Goal: Transaction & Acquisition: Obtain resource

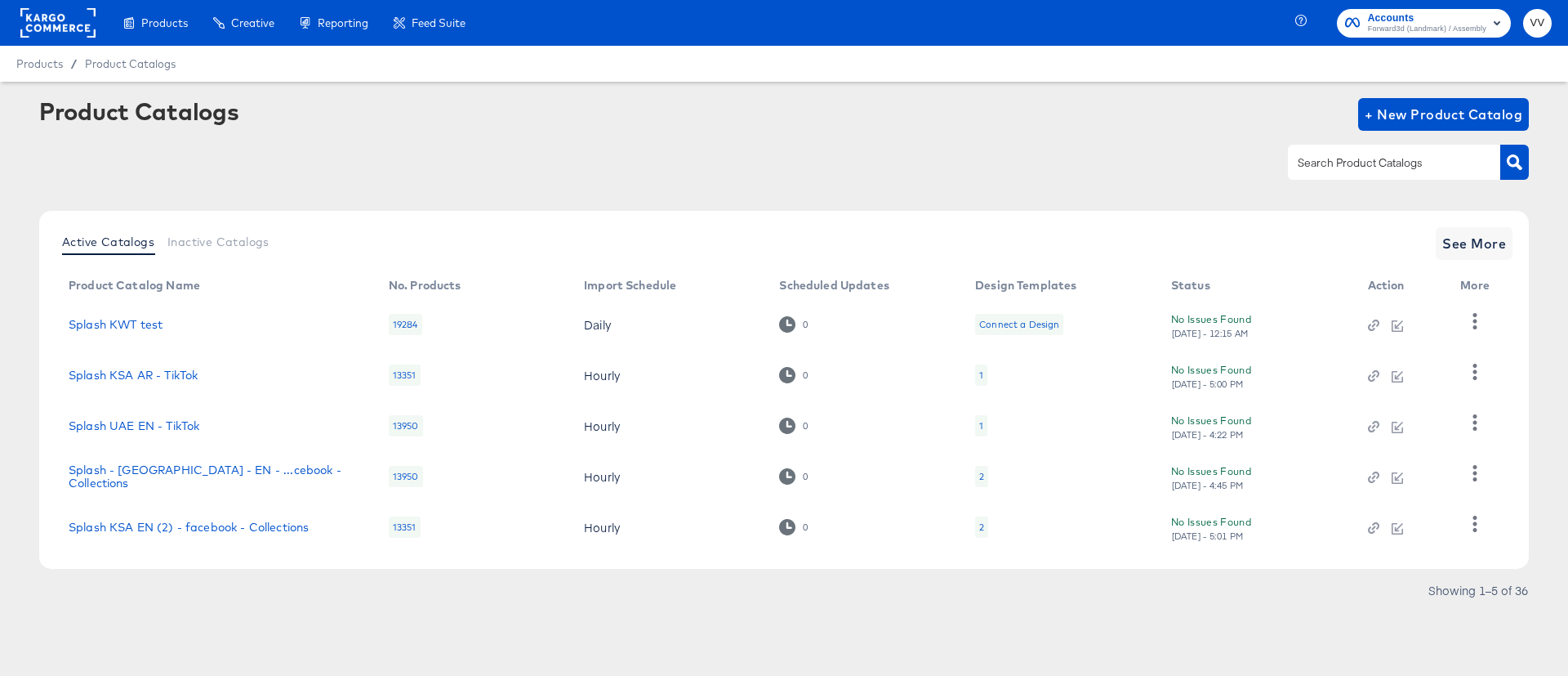
click at [1333, 167] on input "text" at bounding box center [1381, 163] width 174 height 19
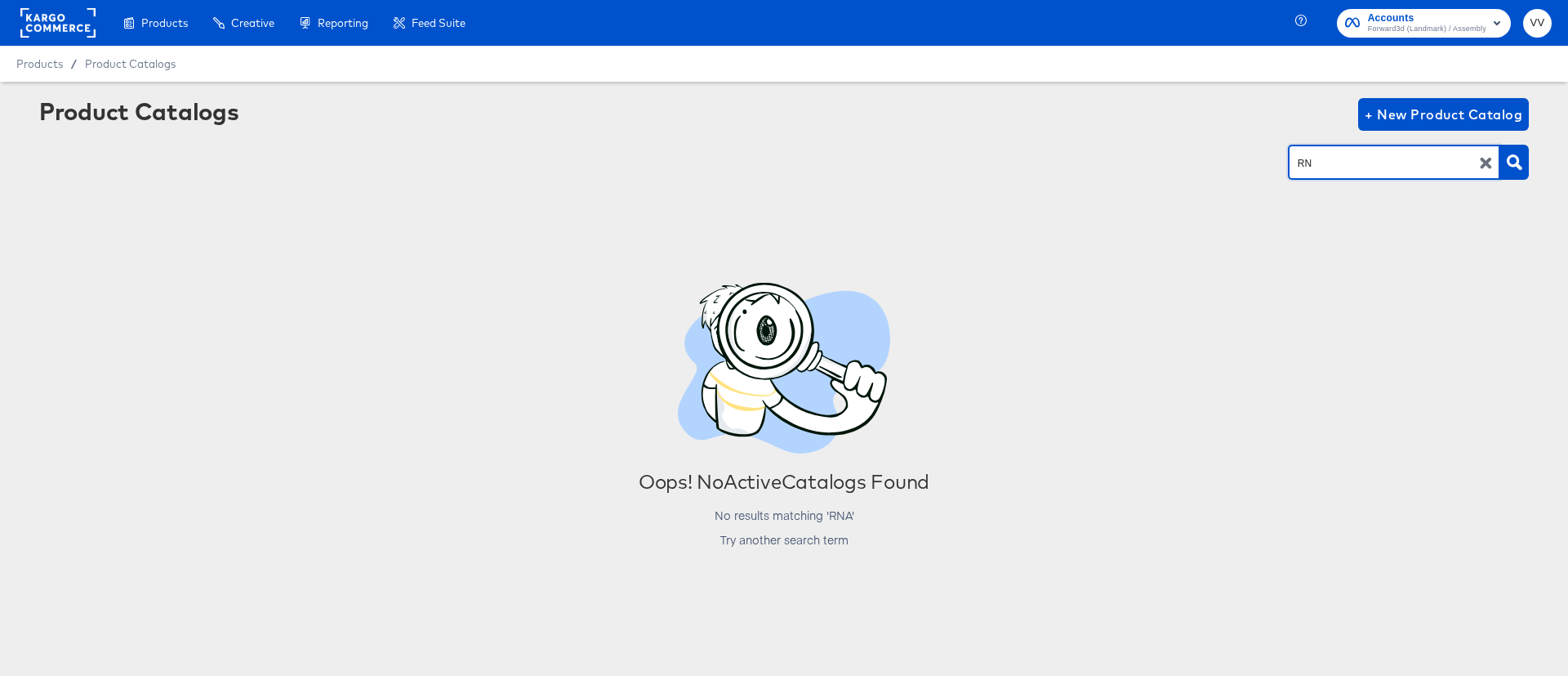
type input "R"
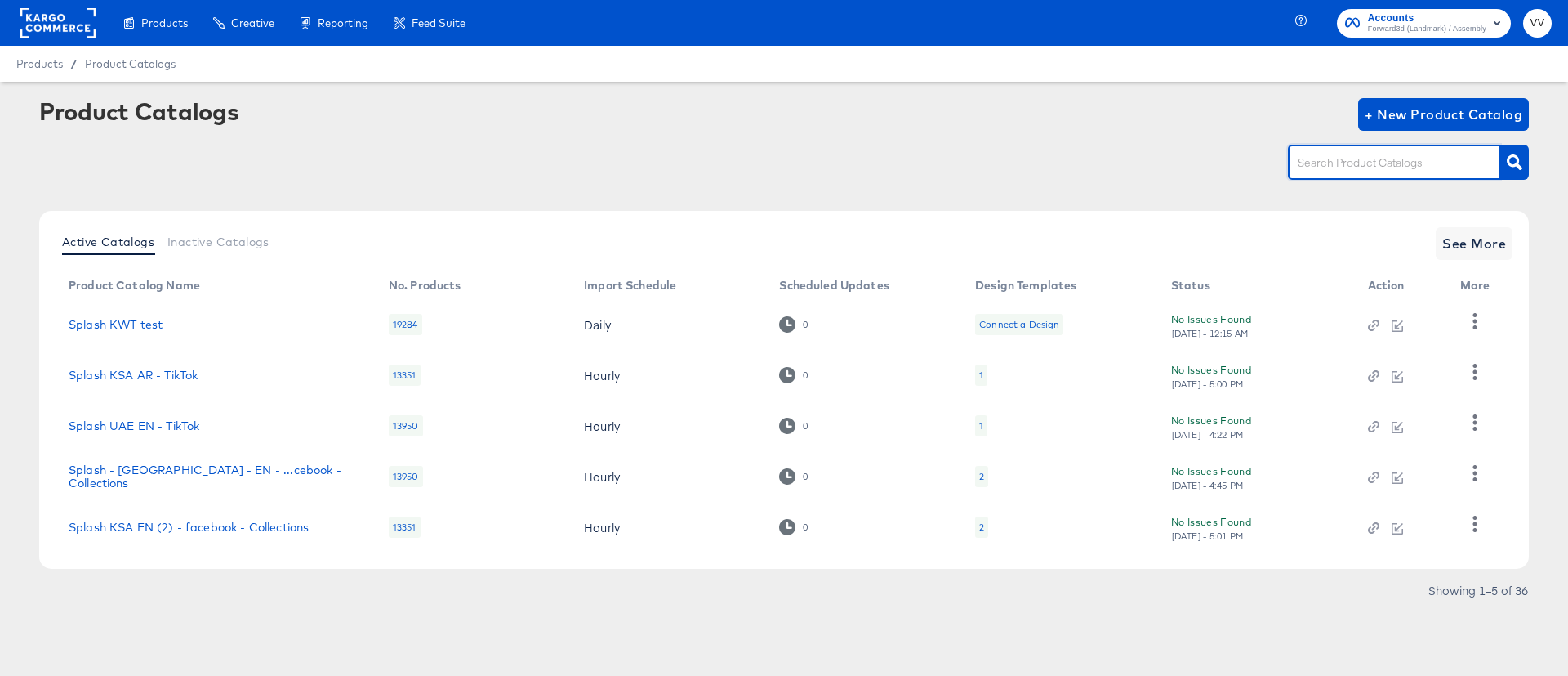
click at [61, 28] on rect at bounding box center [58, 22] width 75 height 30
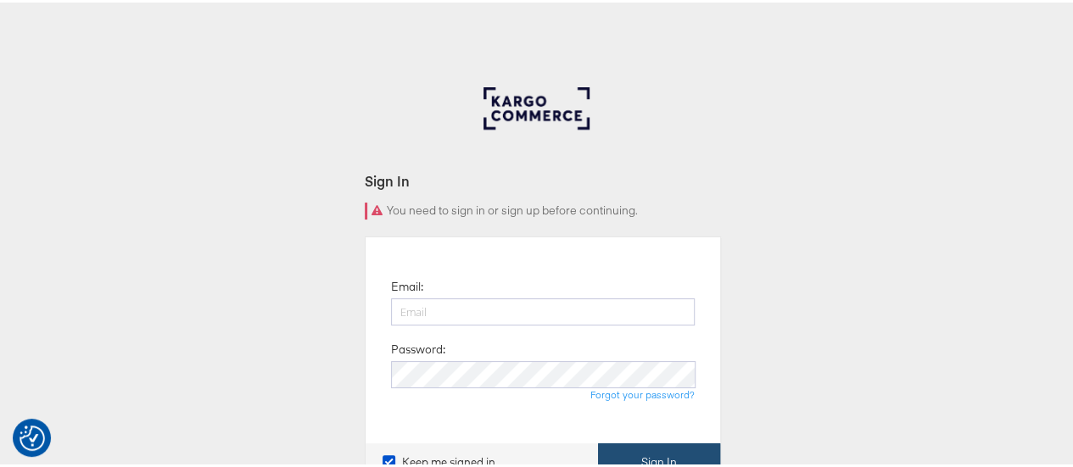
type input "Vipin.Venugopalan@forwardpmx.com"
click at [678, 455] on button "Sign In" at bounding box center [659, 460] width 122 height 38
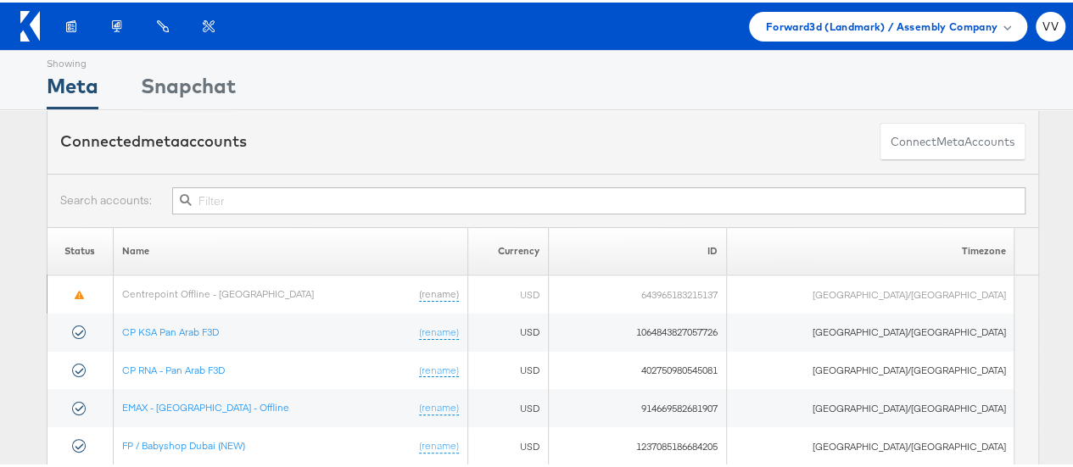
drag, startPoint x: 1081, startPoint y: 87, endPoint x: 1076, endPoint y: 216, distance: 129.0
click at [1076, 216] on html "Products Product Catalogs Enhance Your Product Catalog, Map Them to Publishers,…" at bounding box center [543, 233] width 1086 height 467
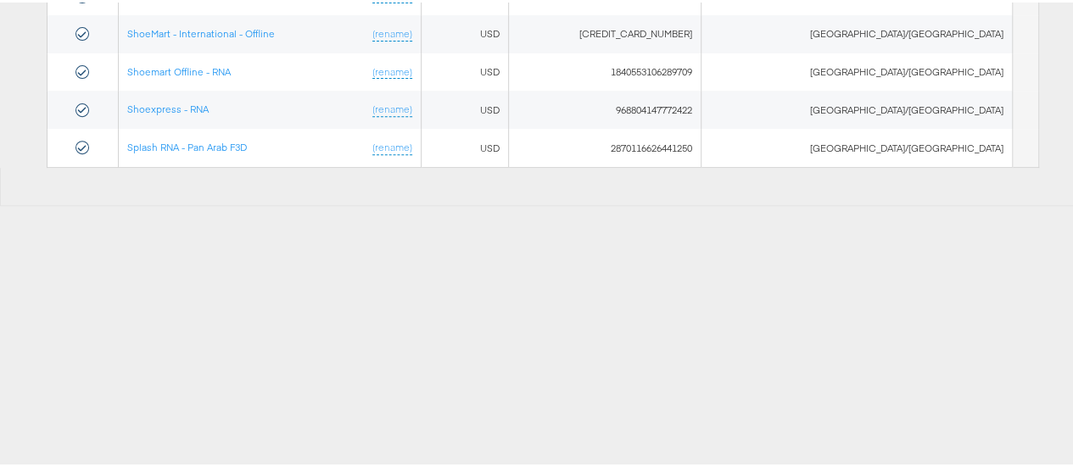
scroll to position [296, 0]
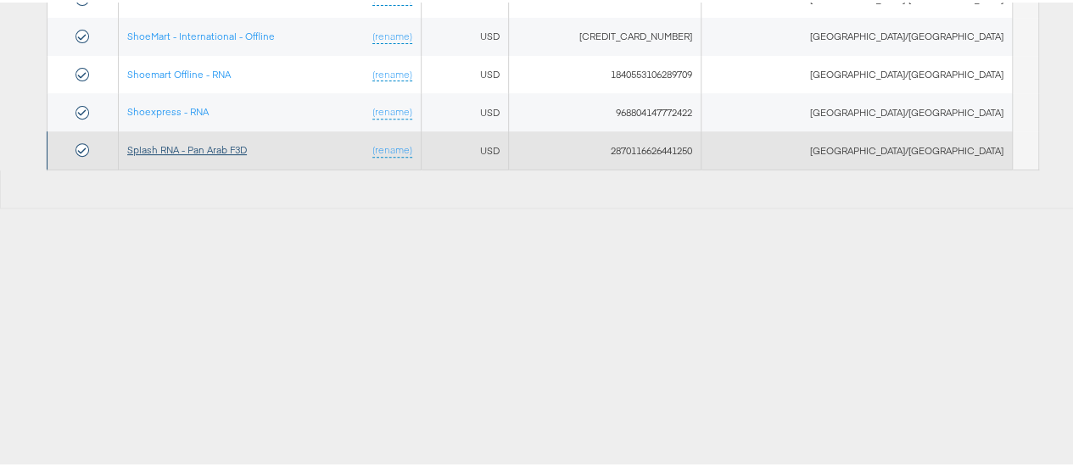
type input "RNA"
click at [207, 147] on link "Splash RNA - Pan Arab F3D" at bounding box center [187, 147] width 120 height 13
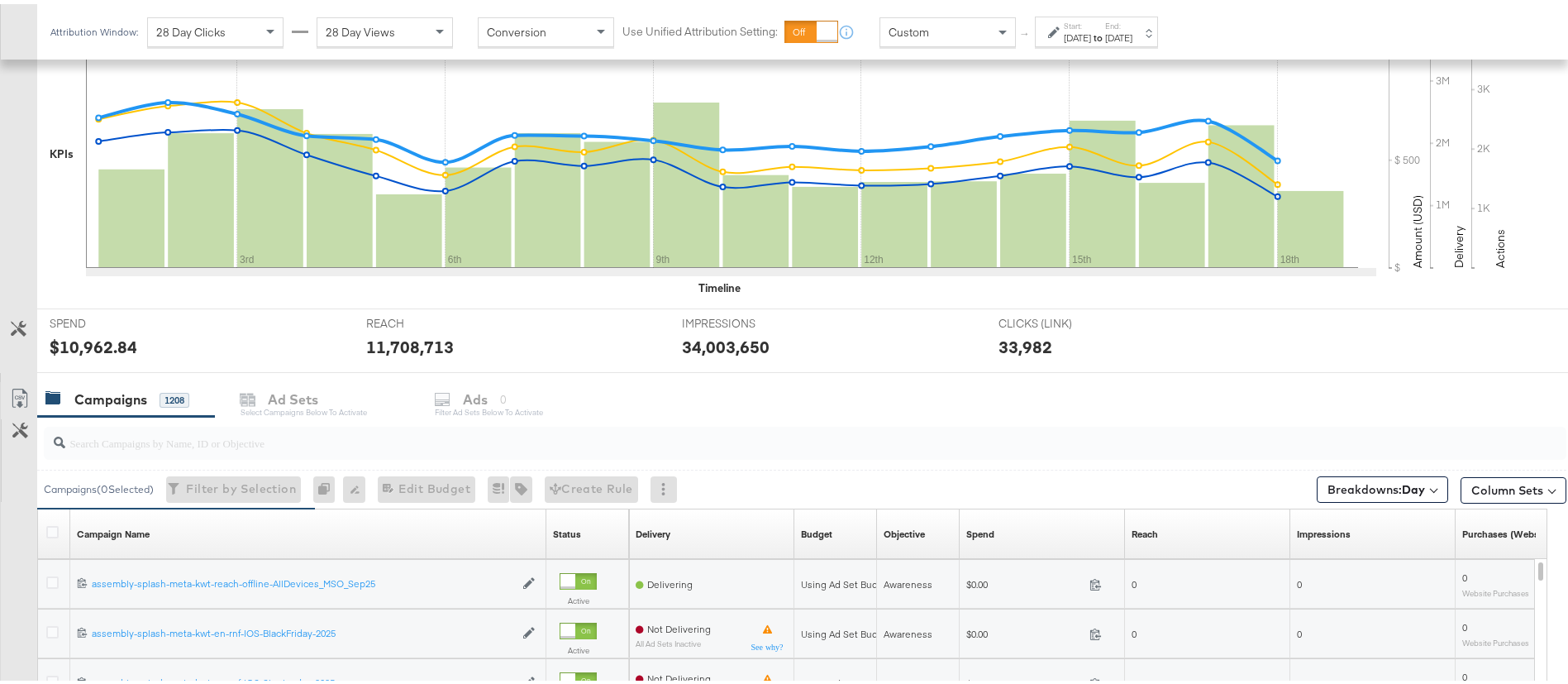
scroll to position [521, 0]
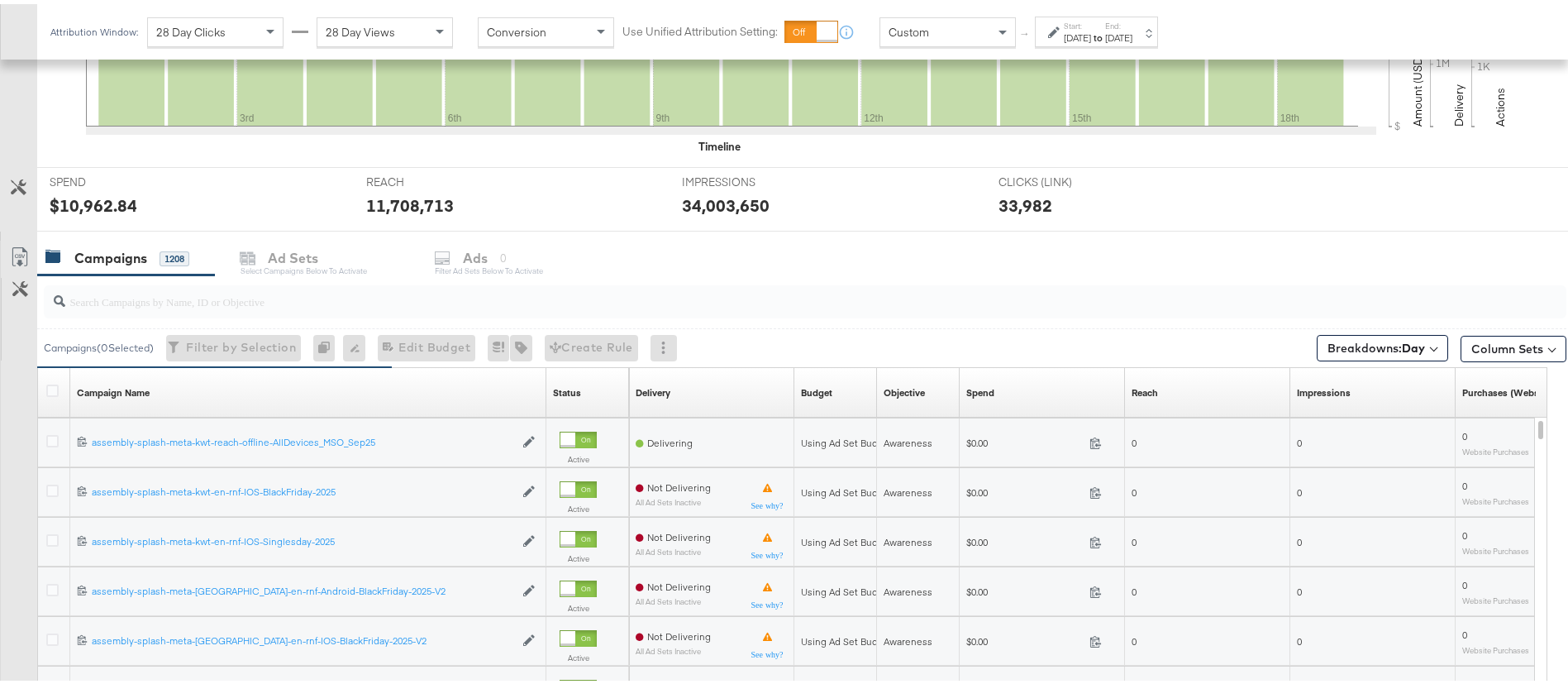
click at [1091, 32] on div "[DATE]" at bounding box center [1078, 34] width 27 height 14
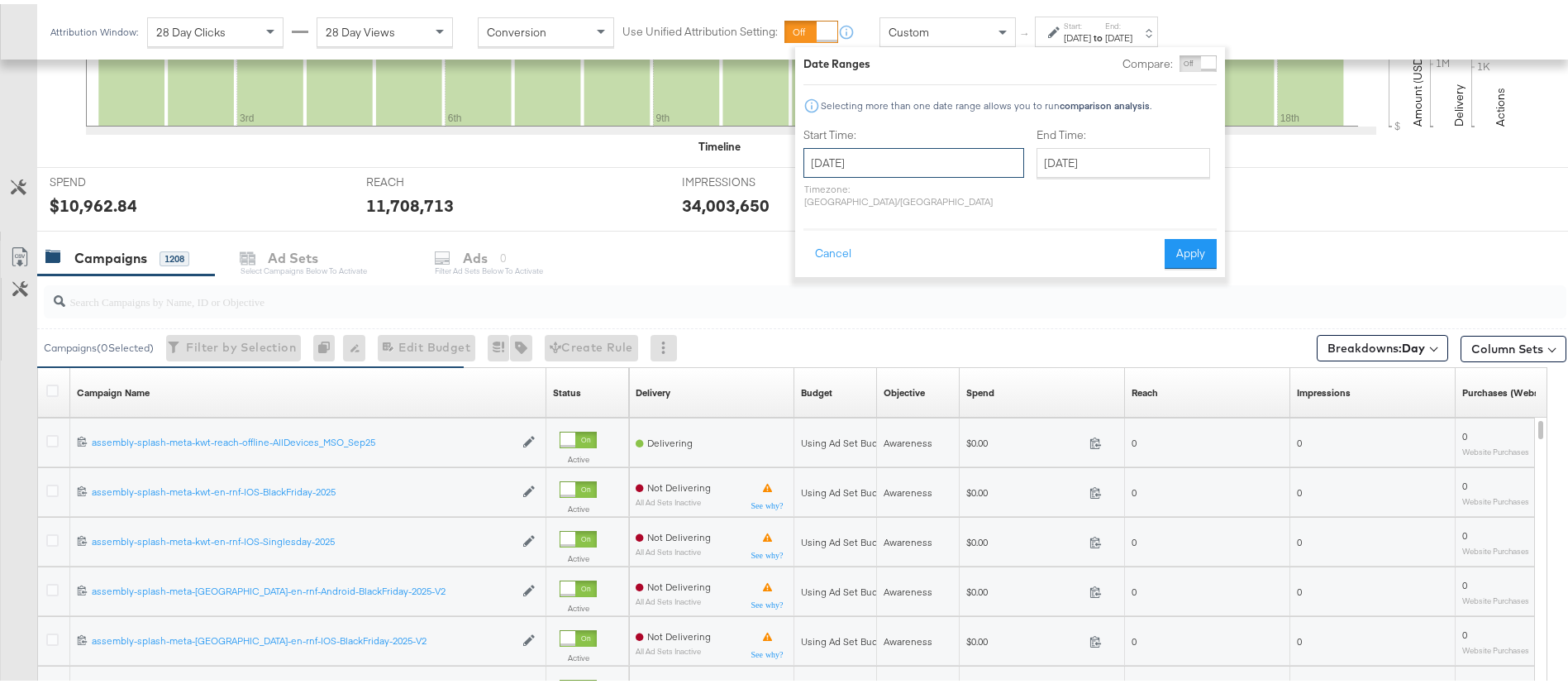
click at [913, 166] on input "[DATE]" at bounding box center [914, 159] width 221 height 30
click at [827, 197] on span "‹" at bounding box center [822, 192] width 25 height 24
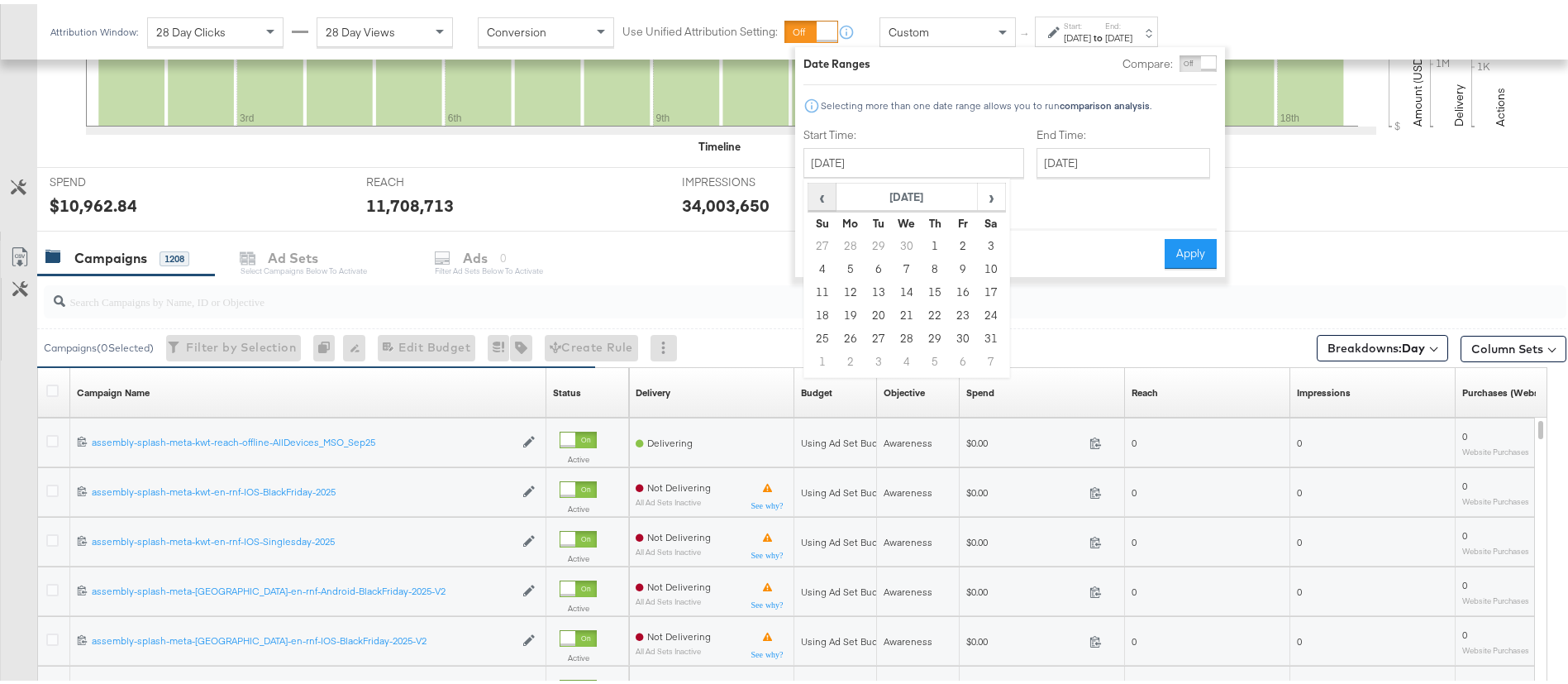
click at [827, 197] on span "‹" at bounding box center [822, 192] width 25 height 24
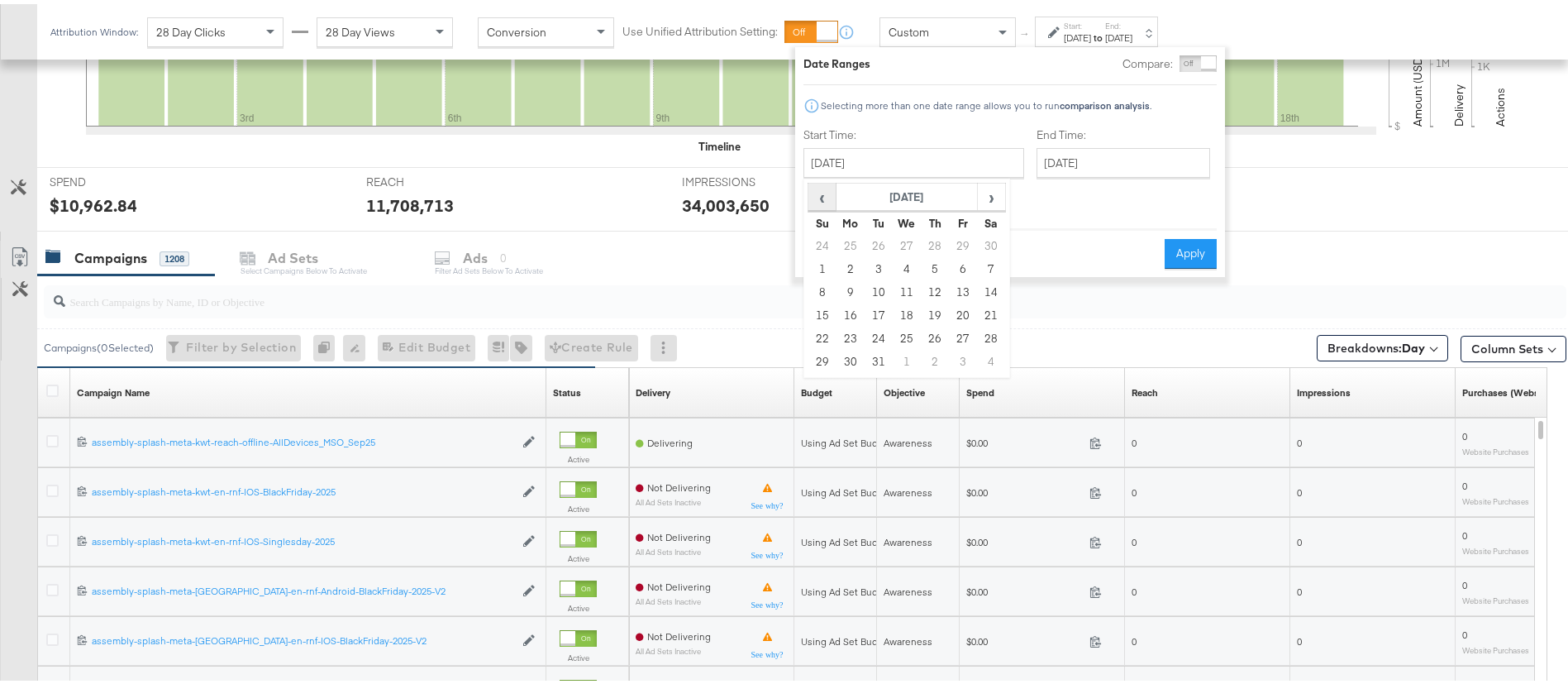
click at [827, 197] on span "‹" at bounding box center [822, 192] width 25 height 24
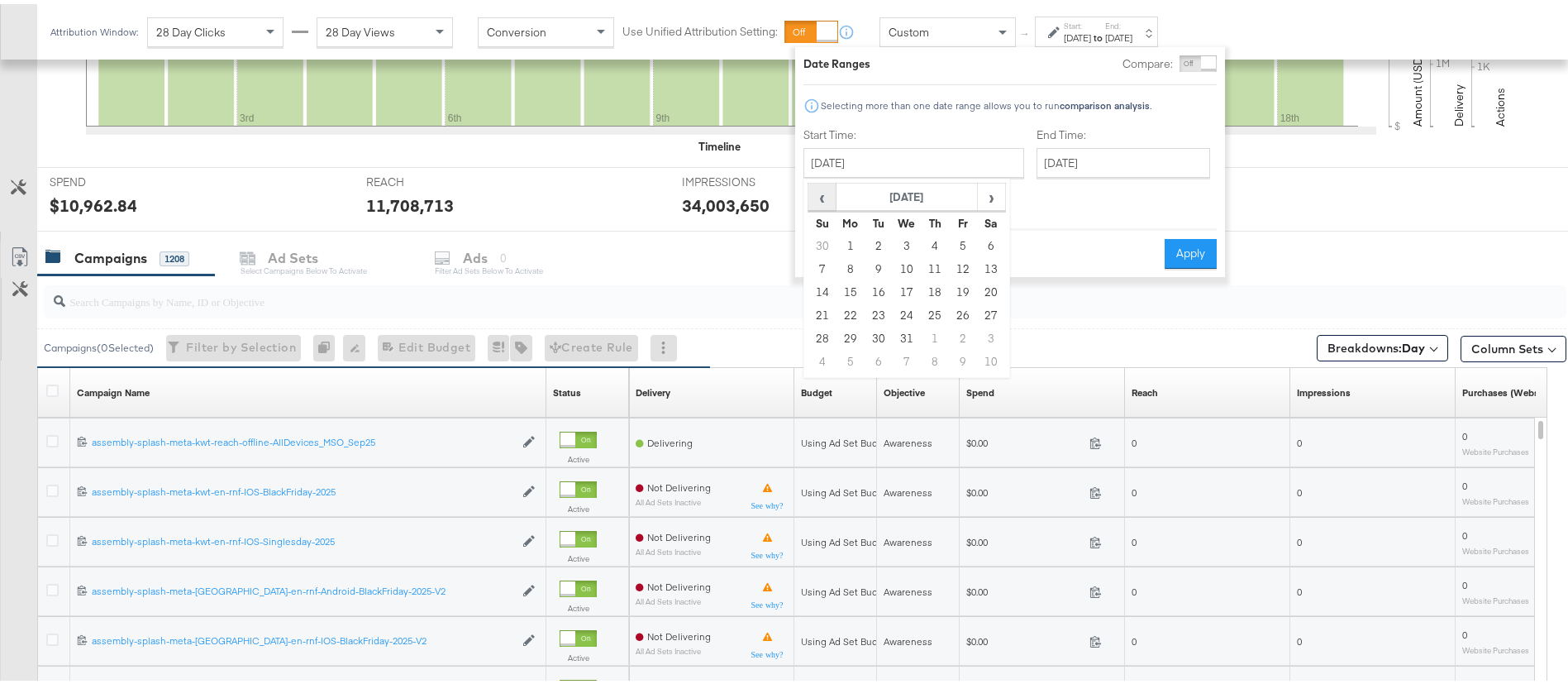
click at [827, 197] on span "‹" at bounding box center [822, 192] width 25 height 24
click at [987, 193] on span "›" at bounding box center [991, 192] width 25 height 24
click at [824, 190] on span "‹" at bounding box center [822, 192] width 25 height 24
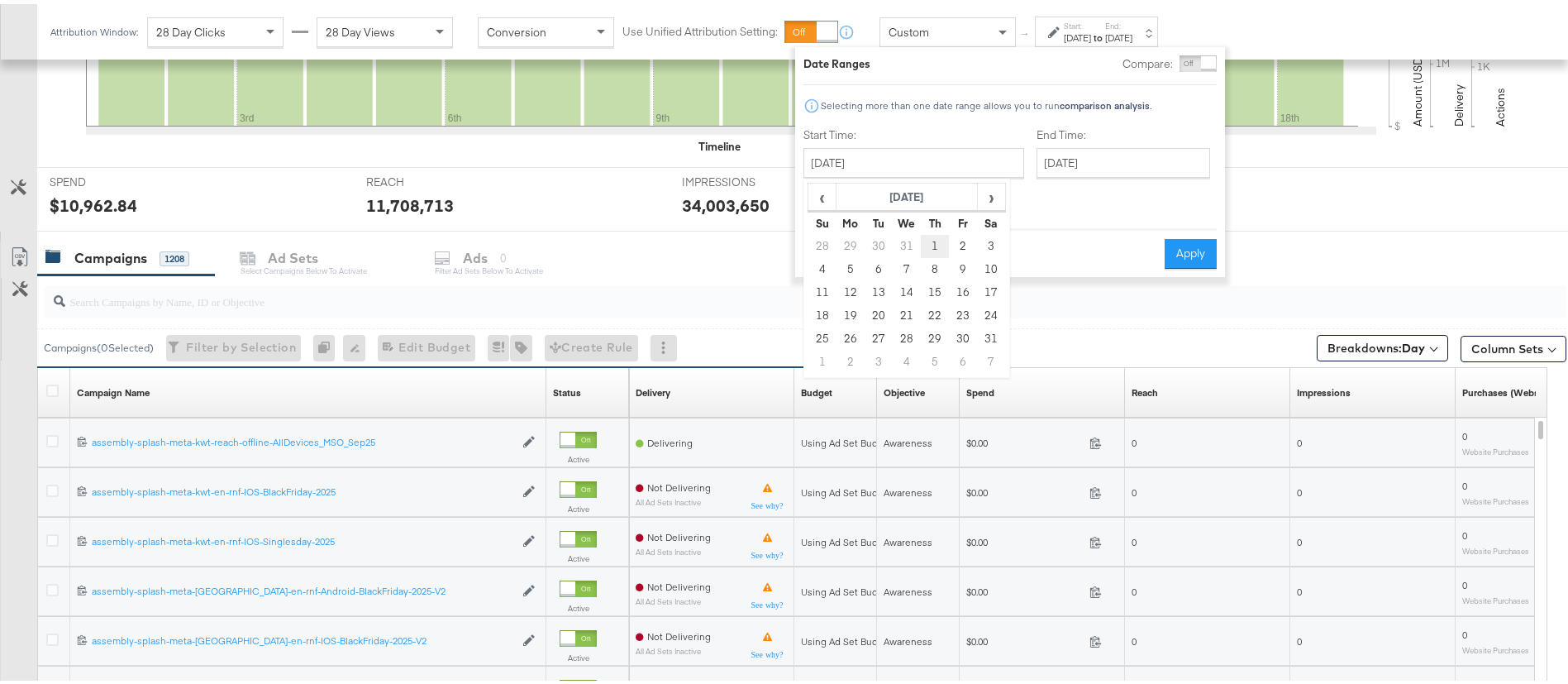
click at [930, 245] on td "1" at bounding box center [935, 243] width 28 height 23
click at [886, 160] on input "August 1st 2024" at bounding box center [914, 159] width 221 height 30
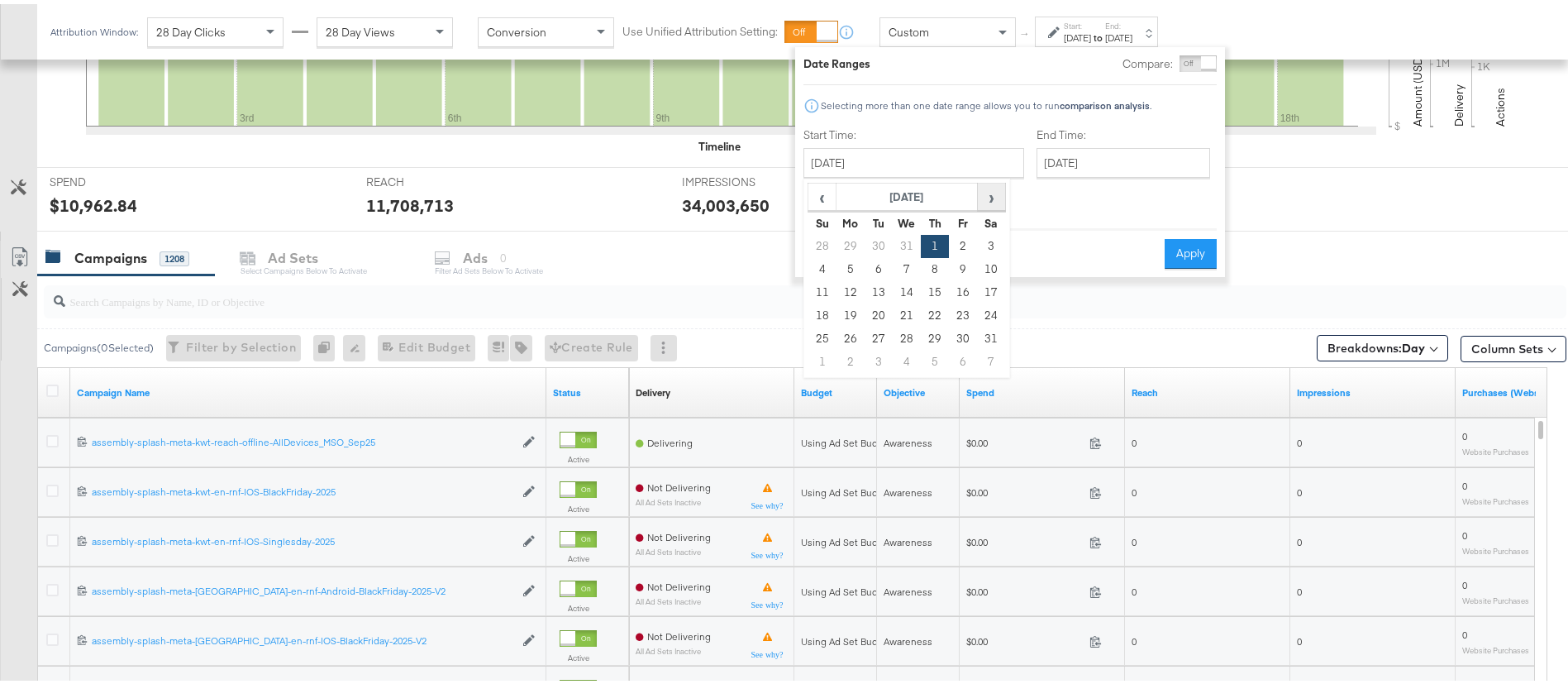
click at [997, 203] on span "›" at bounding box center [991, 192] width 25 height 24
click at [994, 187] on span "›" at bounding box center [991, 192] width 25 height 24
click at [877, 243] on td "1" at bounding box center [878, 243] width 28 height 23
type input "October 1st 2024"
click at [1047, 168] on input "September 18th 2025" at bounding box center [1122, 159] width 173 height 30
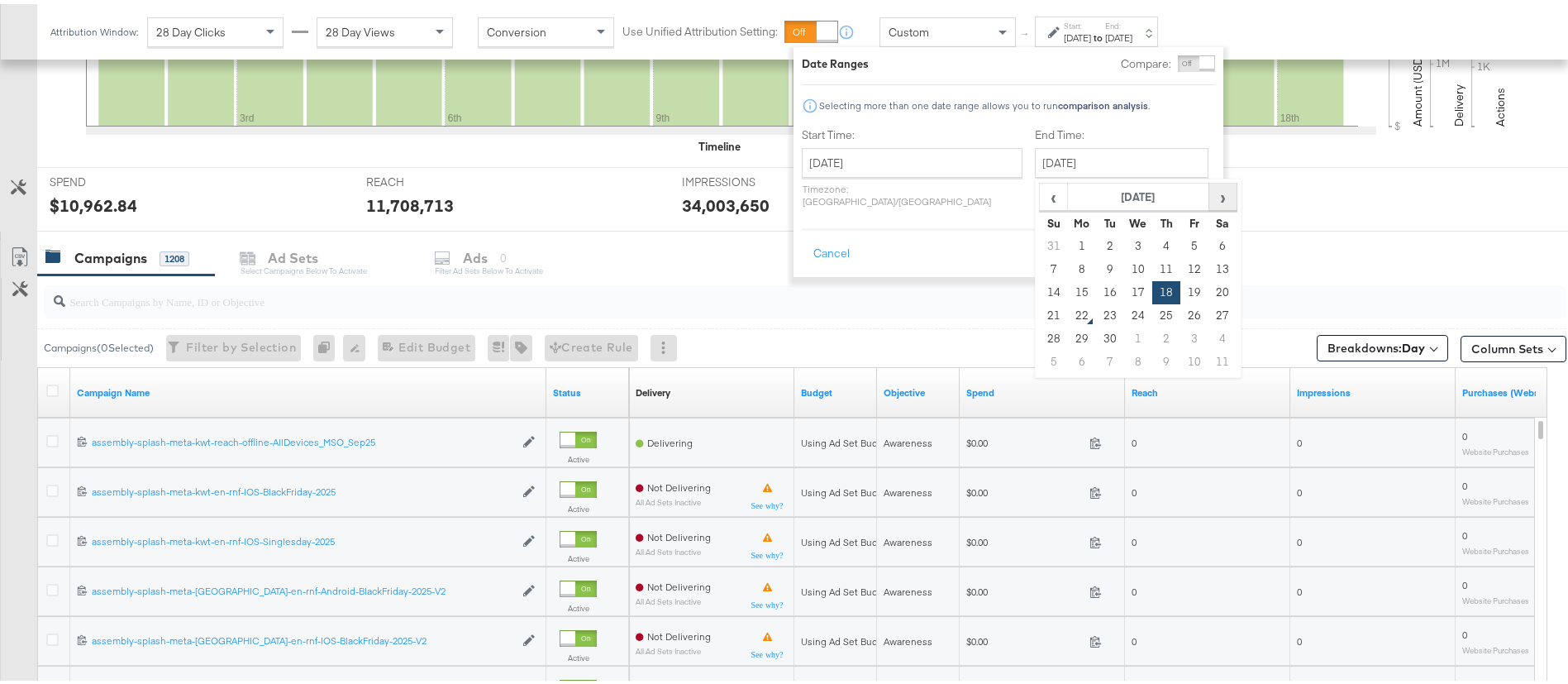
click at [1210, 188] on span "›" at bounding box center [1223, 192] width 25 height 24
click at [1125, 329] on td "31" at bounding box center [1138, 335] width 28 height 23
type input "December 31st 2025"
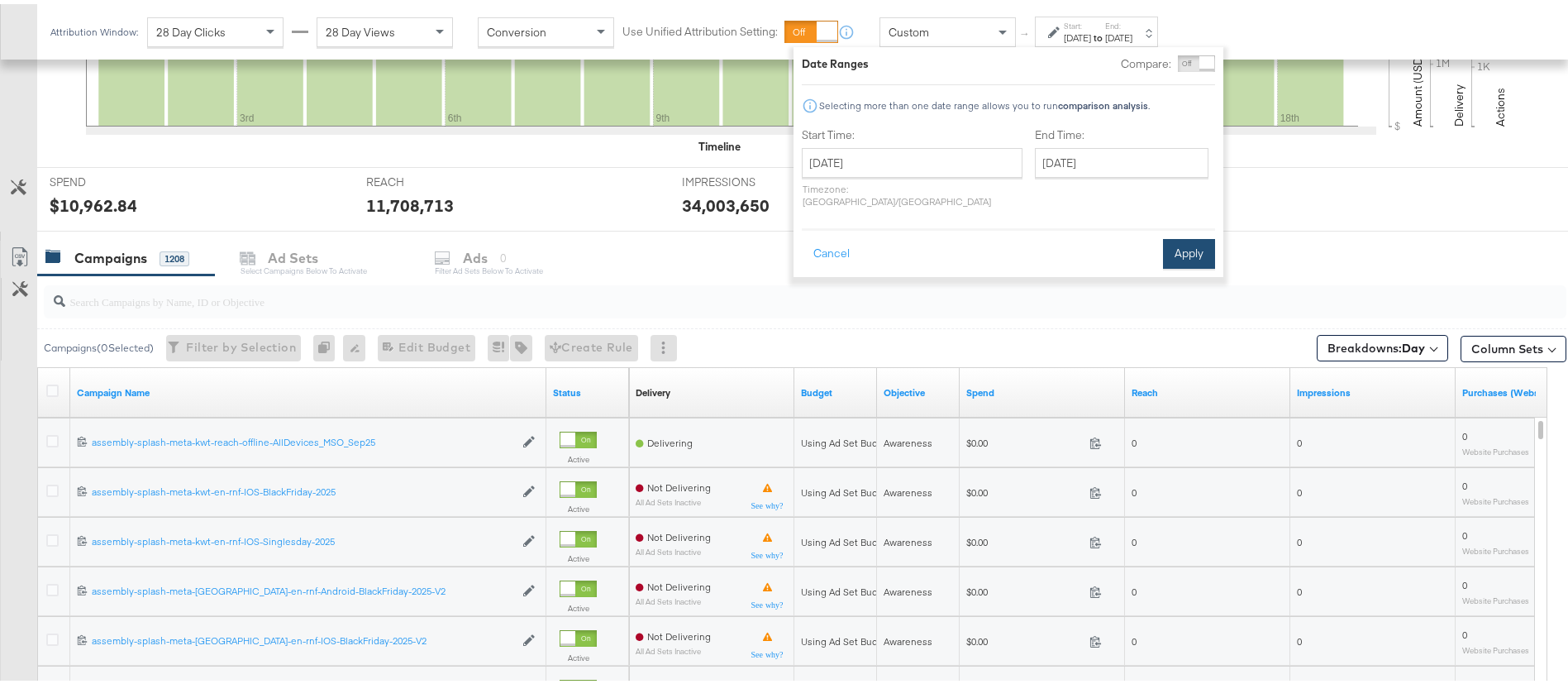
click at [1192, 237] on button "Apply" at bounding box center [1189, 249] width 52 height 30
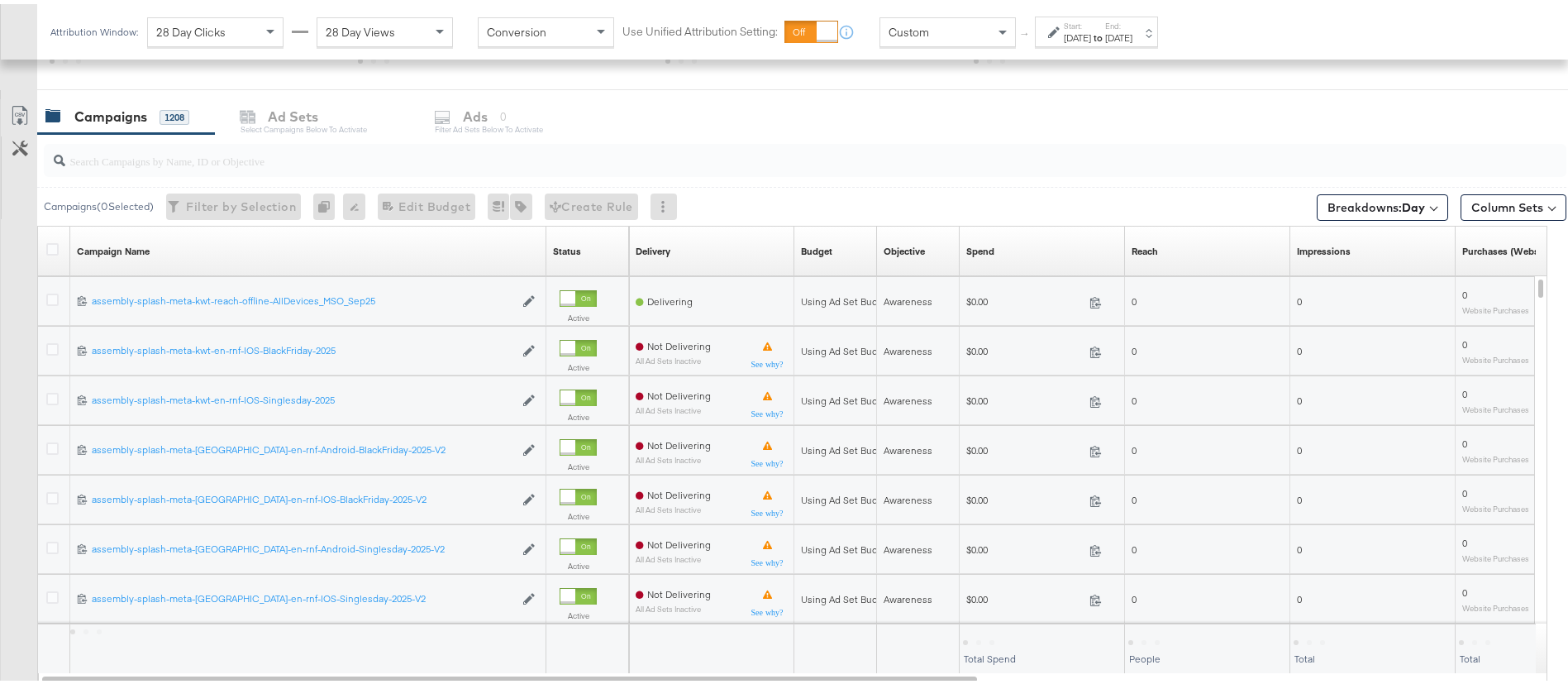
scroll to position [380, 0]
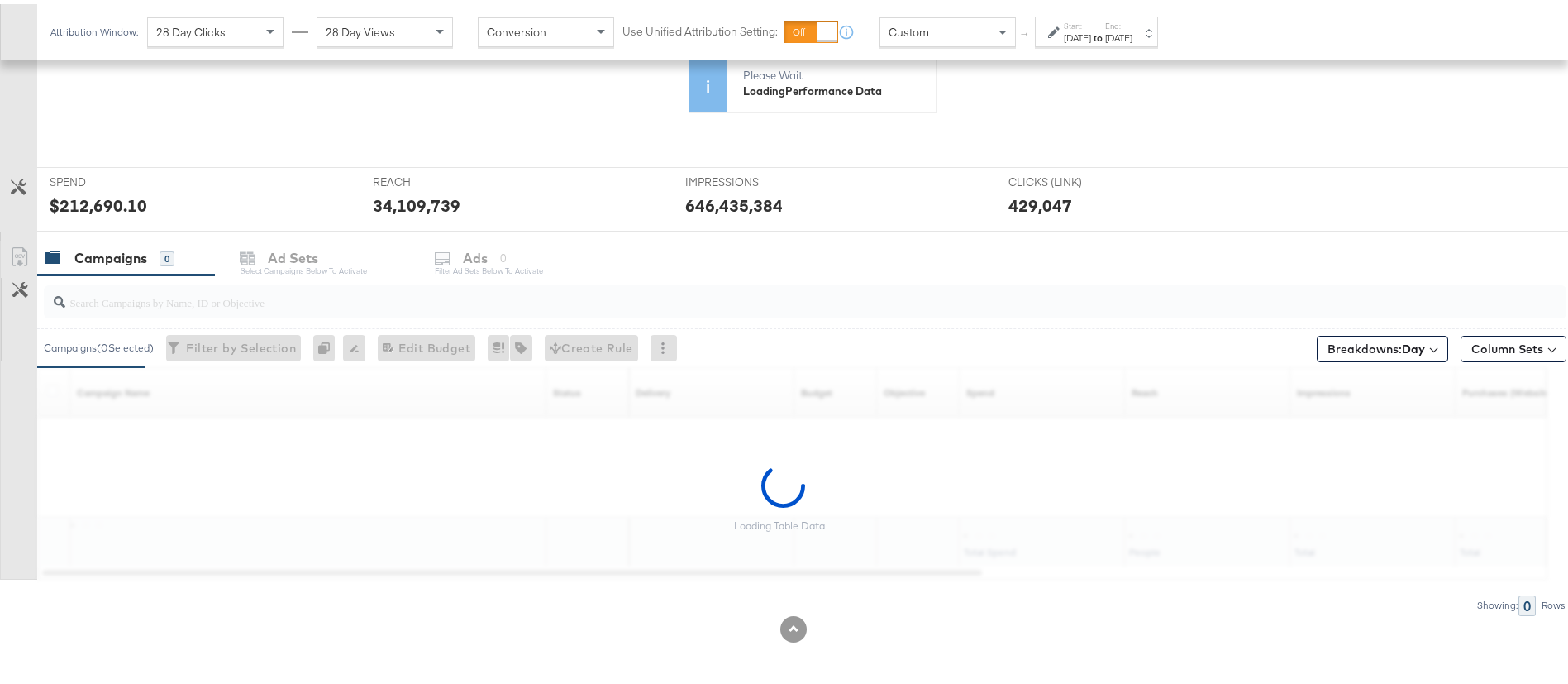
click at [1132, 21] on label "End:" at bounding box center [1119, 21] width 27 height 11
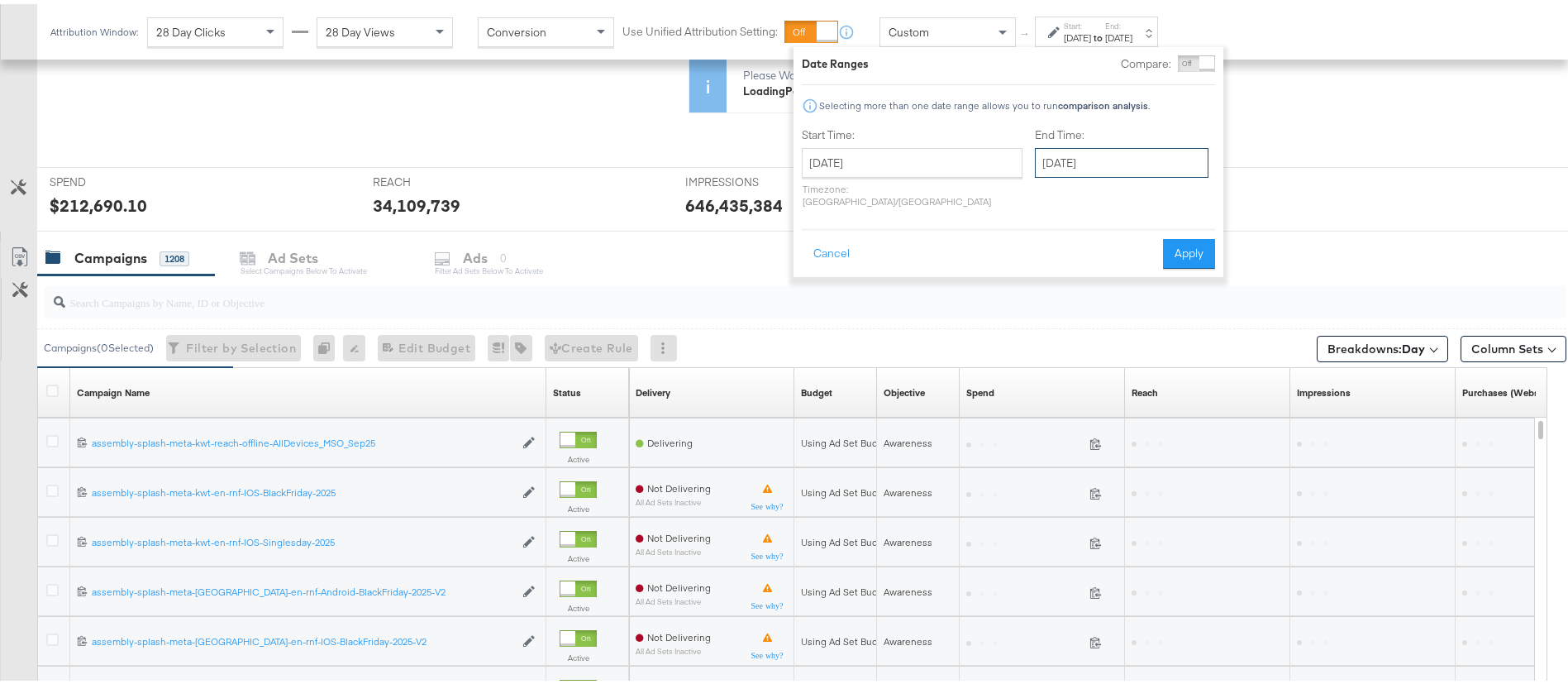
click at [1119, 166] on input "December 31st 2025" at bounding box center [1122, 159] width 173 height 30
click at [1041, 197] on span "‹" at bounding box center [1053, 192] width 25 height 24
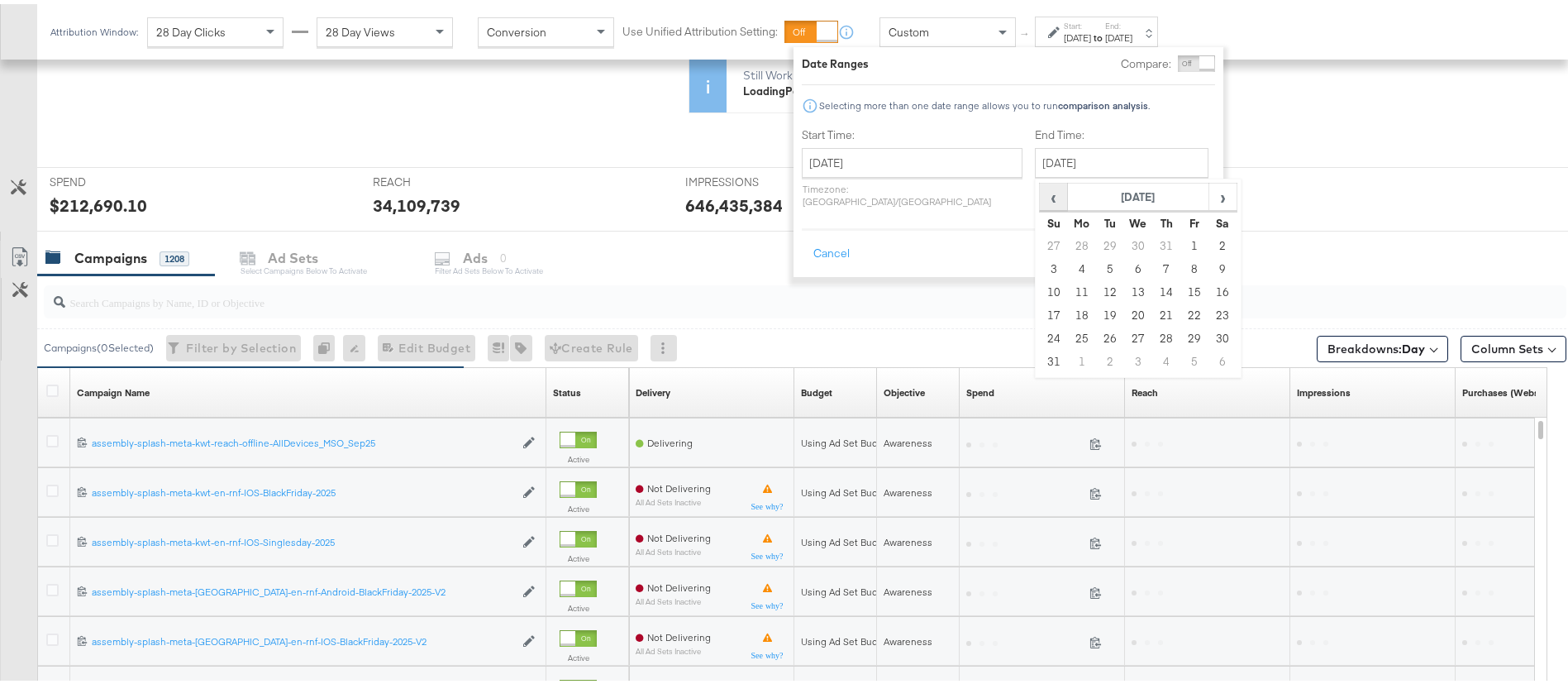
click at [1041, 193] on span "‹" at bounding box center [1053, 192] width 25 height 24
click at [1210, 188] on span "›" at bounding box center [1223, 192] width 25 height 24
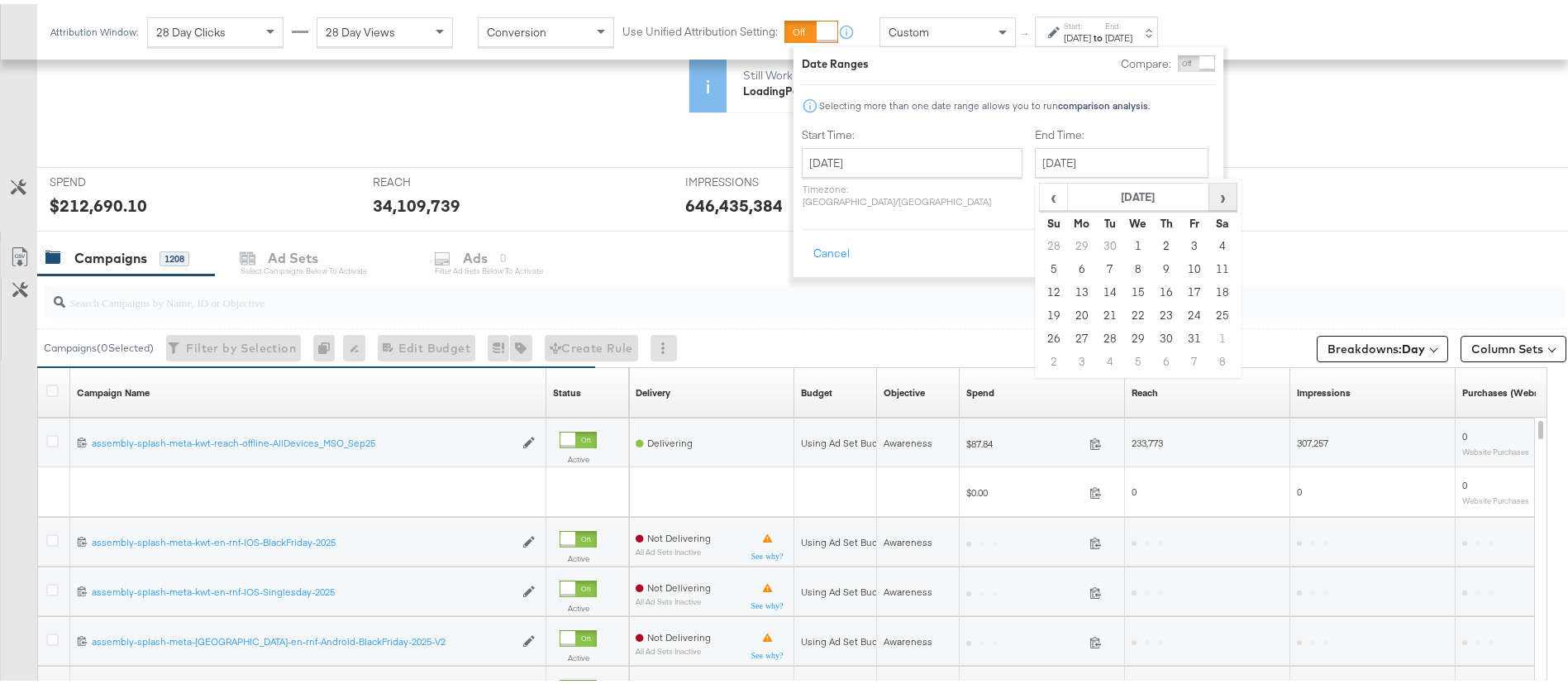
click at [1210, 188] on span "›" at bounding box center [1223, 192] width 25 height 24
click at [1125, 331] on td "31" at bounding box center [1138, 335] width 28 height 23
click at [1192, 236] on button "Apply" at bounding box center [1189, 249] width 52 height 30
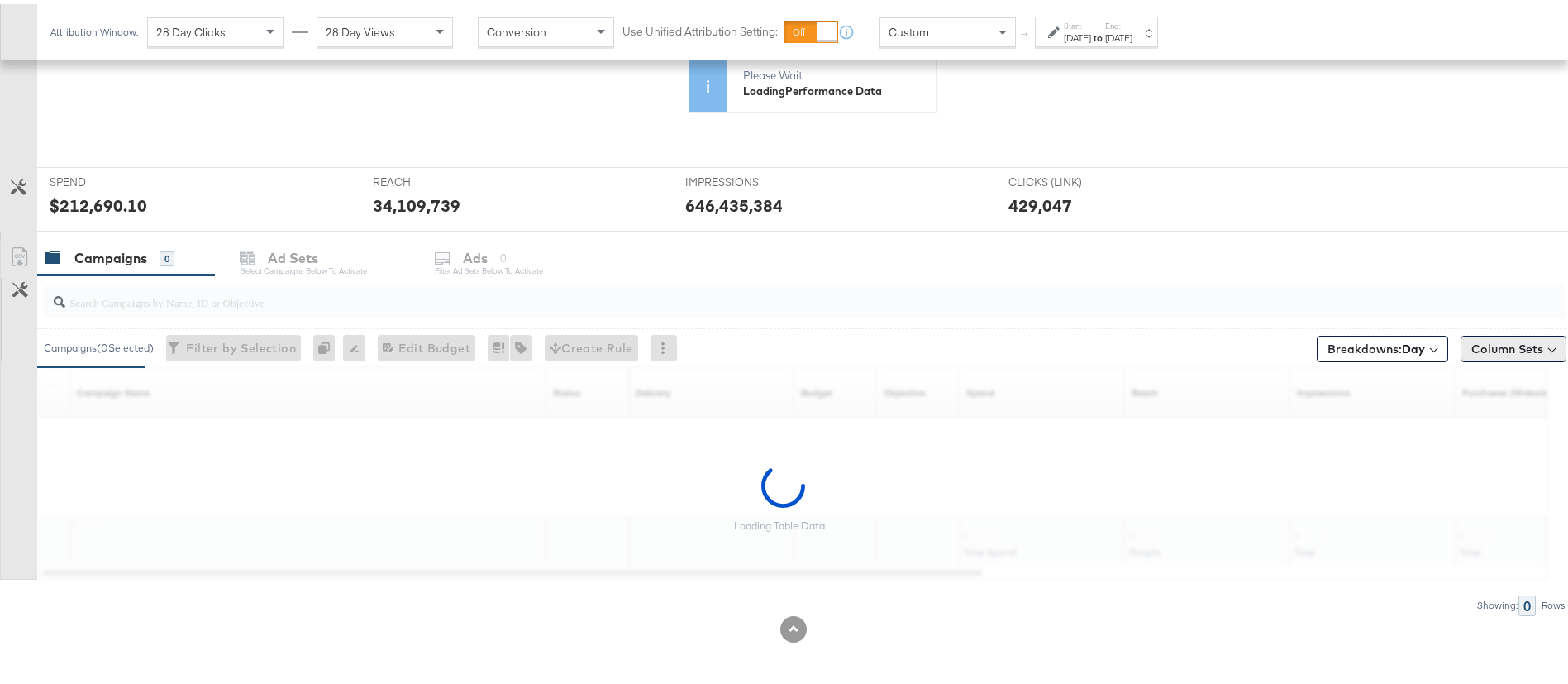
click at [1511, 348] on button "Column Sets" at bounding box center [1513, 344] width 106 height 26
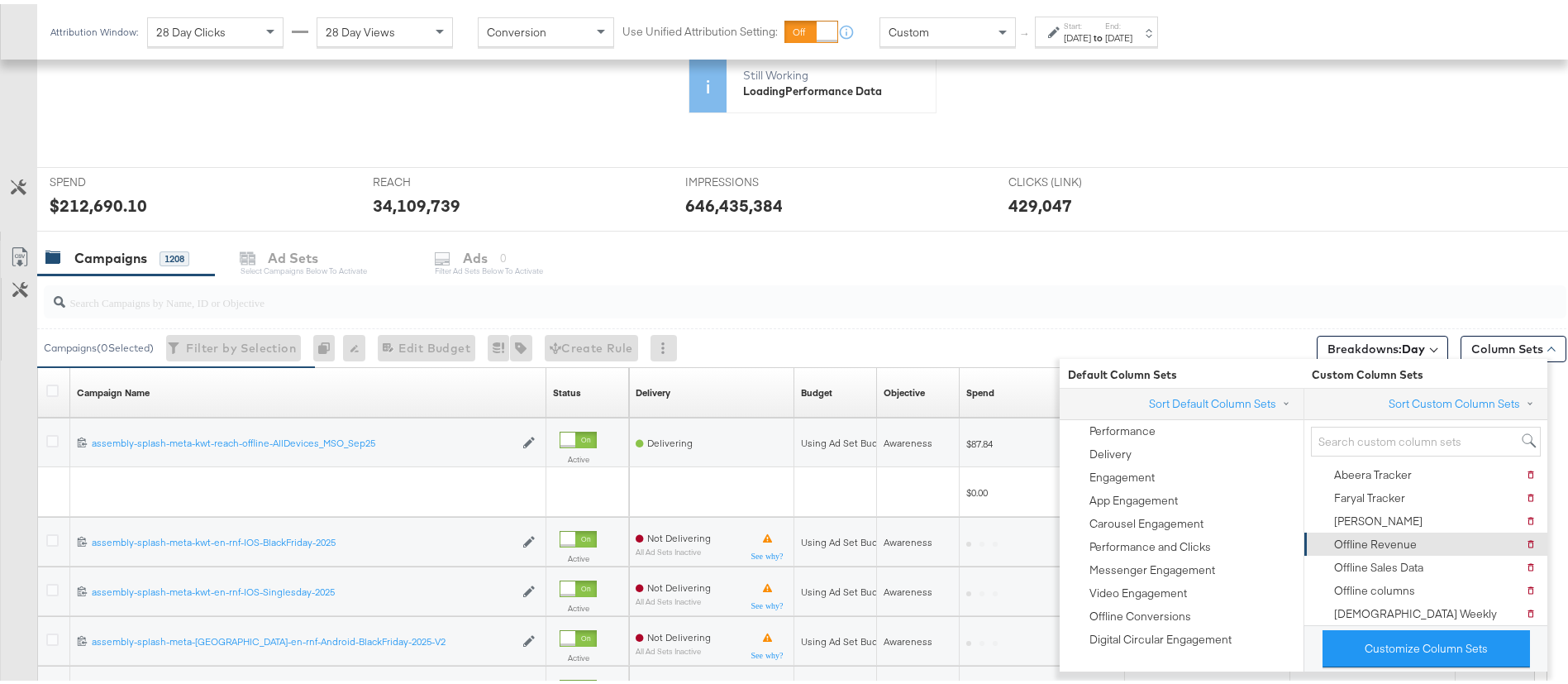
click at [1382, 546] on div "Offline Revenue" at bounding box center [1375, 540] width 83 height 16
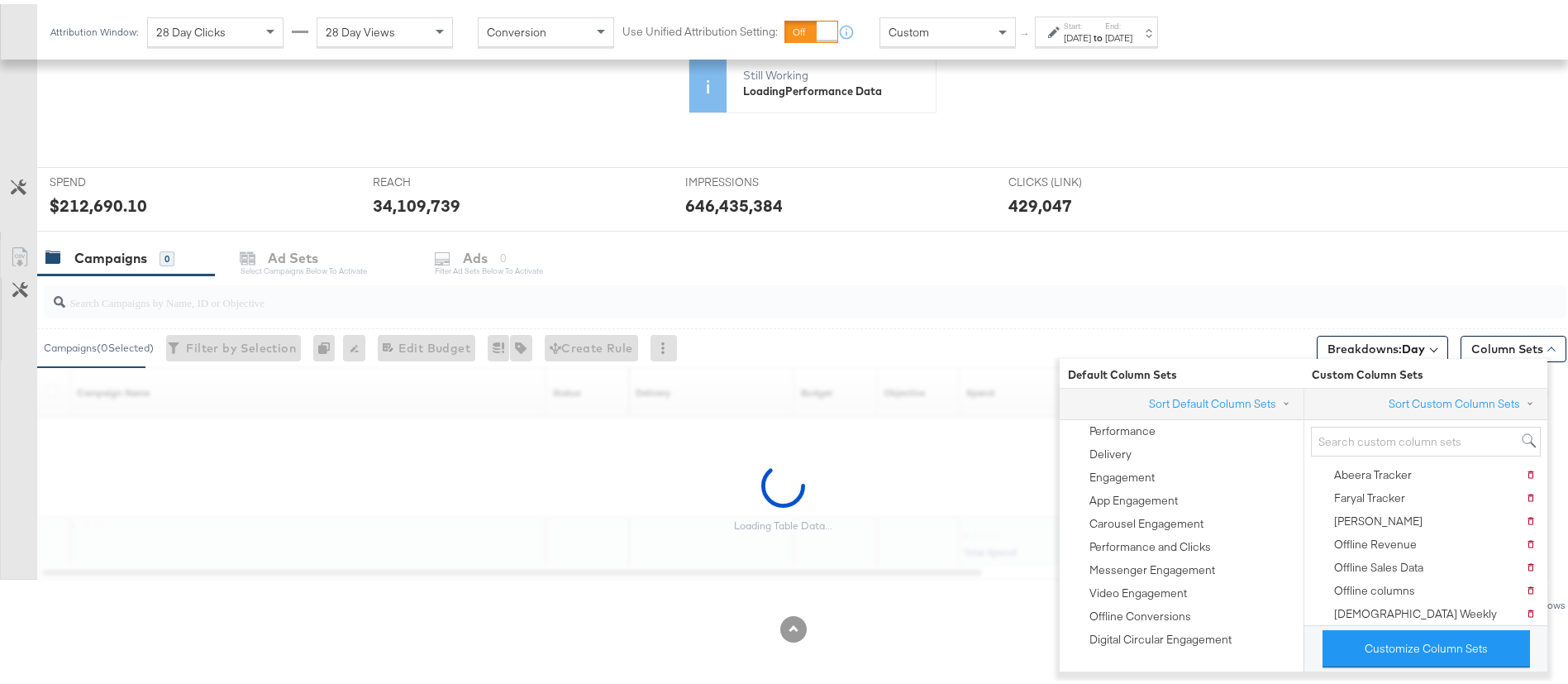
click at [986, 346] on div "Campaigns ( 0 Selected) Filter by Selection Filter 0 campaigns 0 Rename 0 campa…" at bounding box center [801, 344] width 1529 height 39
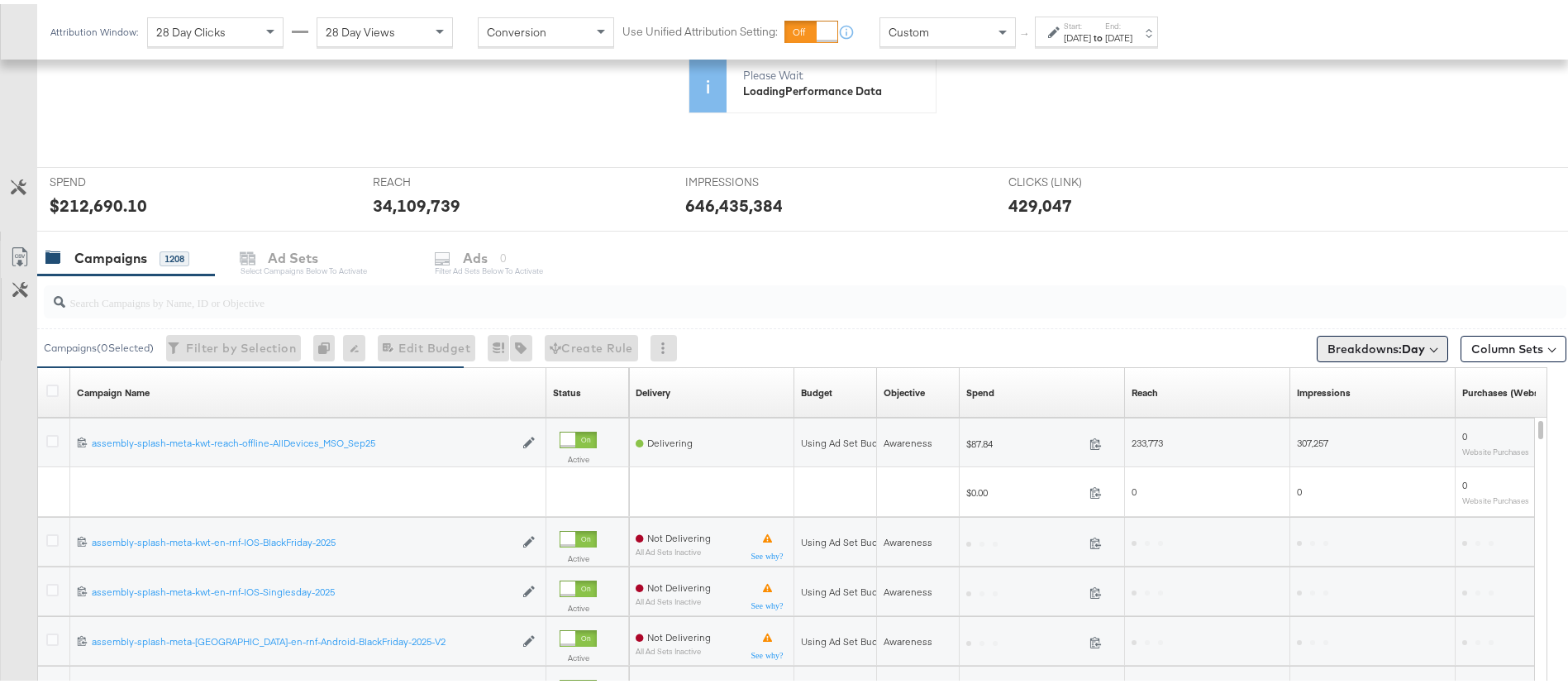
click at [1327, 351] on span "Breakdowns: Day" at bounding box center [1376, 344] width 97 height 17
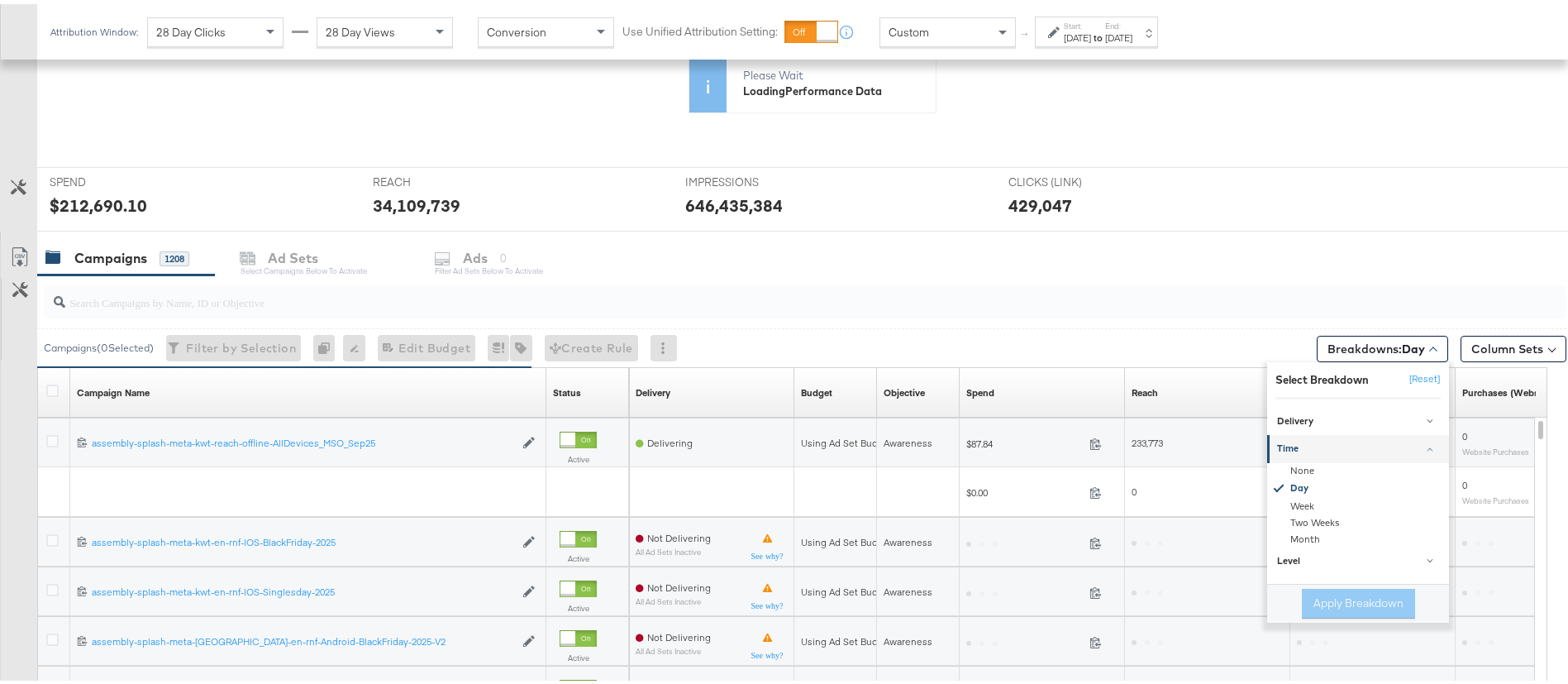
click at [1008, 335] on div "Campaigns ( 0 Selected) Filter by Selection Filter 0 campaigns 0 Rename 0 campa…" at bounding box center [801, 344] width 1529 height 39
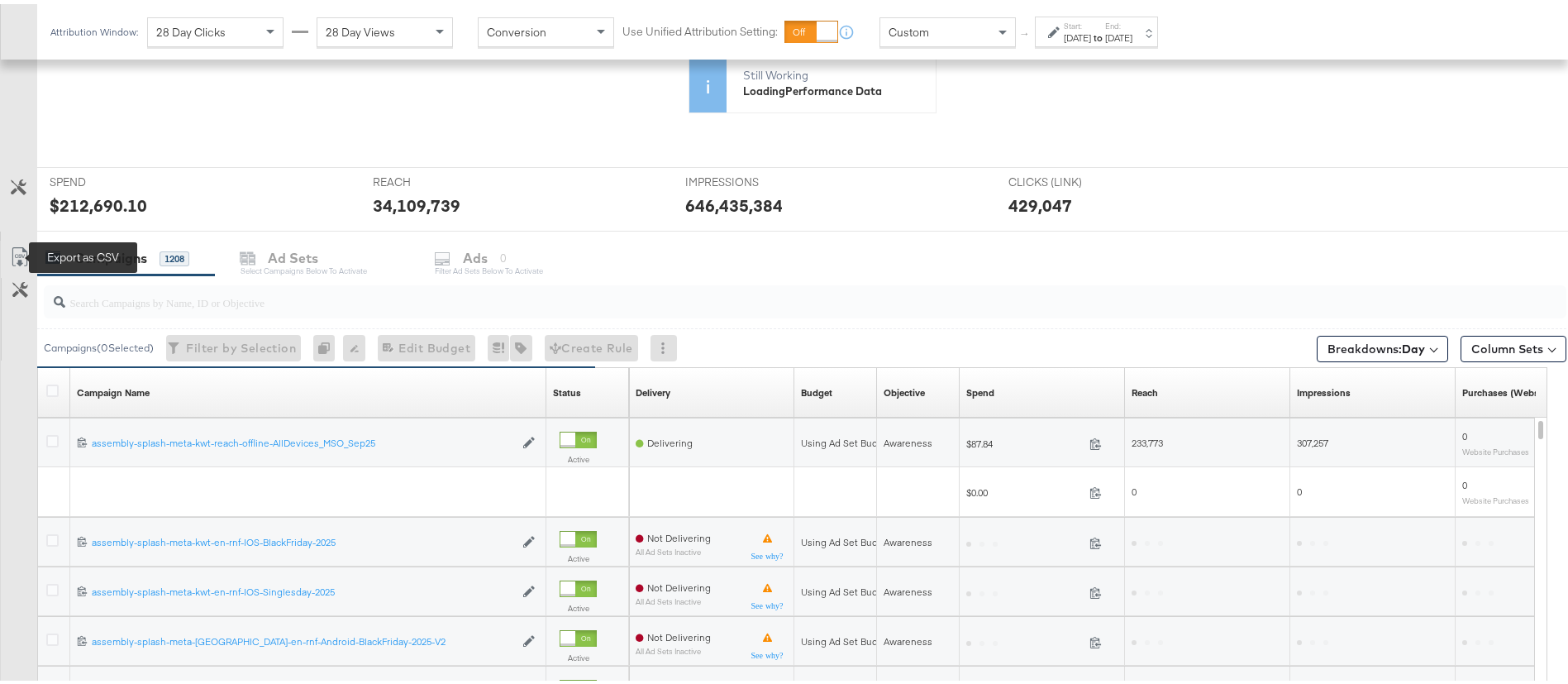
click at [14, 253] on icon at bounding box center [19, 252] width 19 height 19
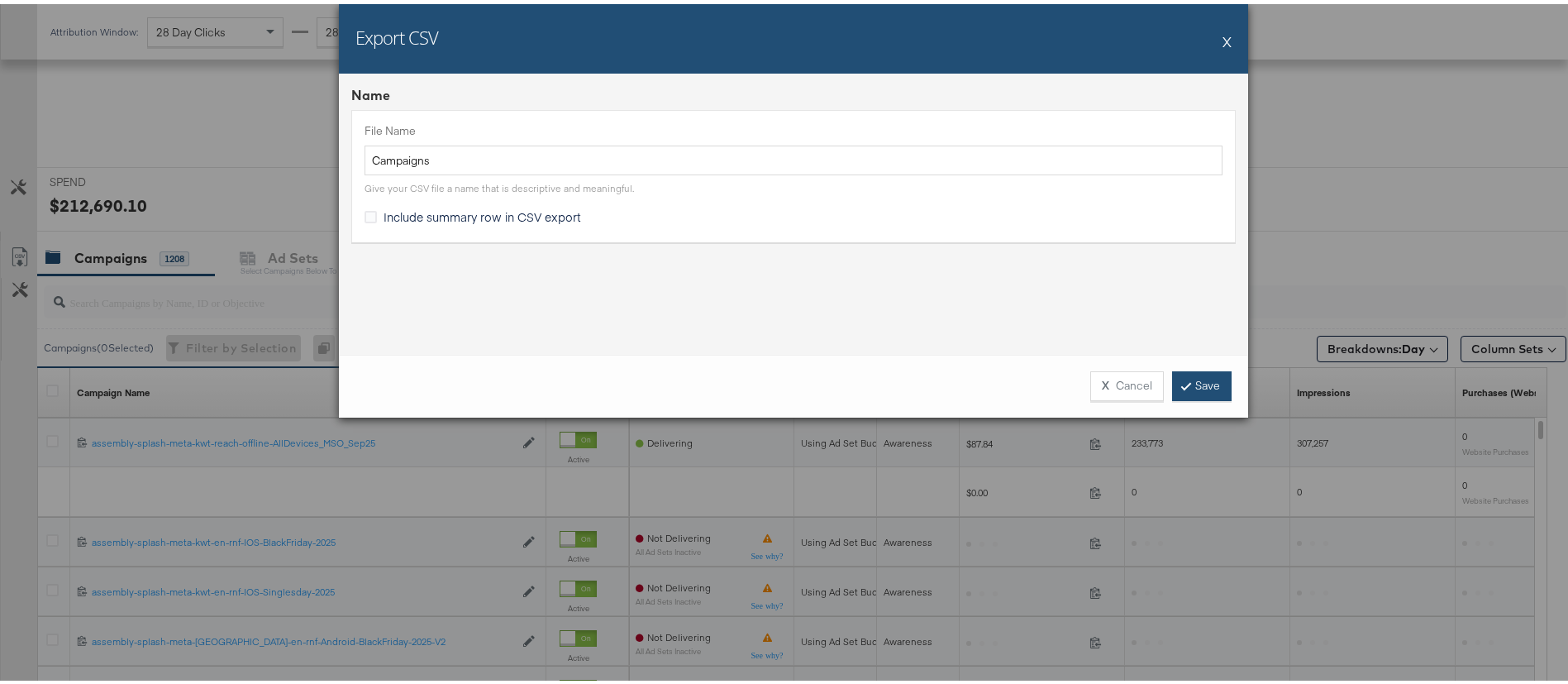
click at [1205, 379] on link "Save" at bounding box center [1202, 382] width 59 height 30
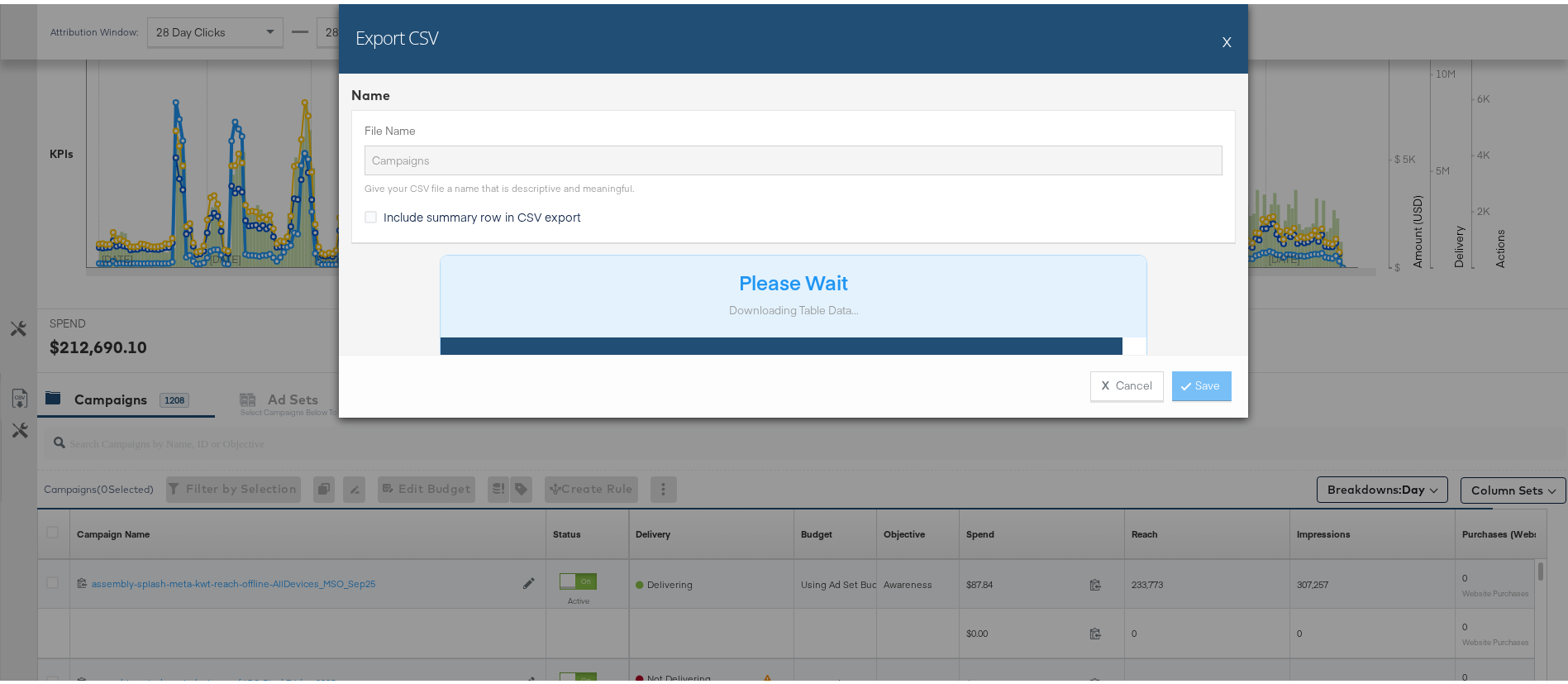
scroll to position [521, 0]
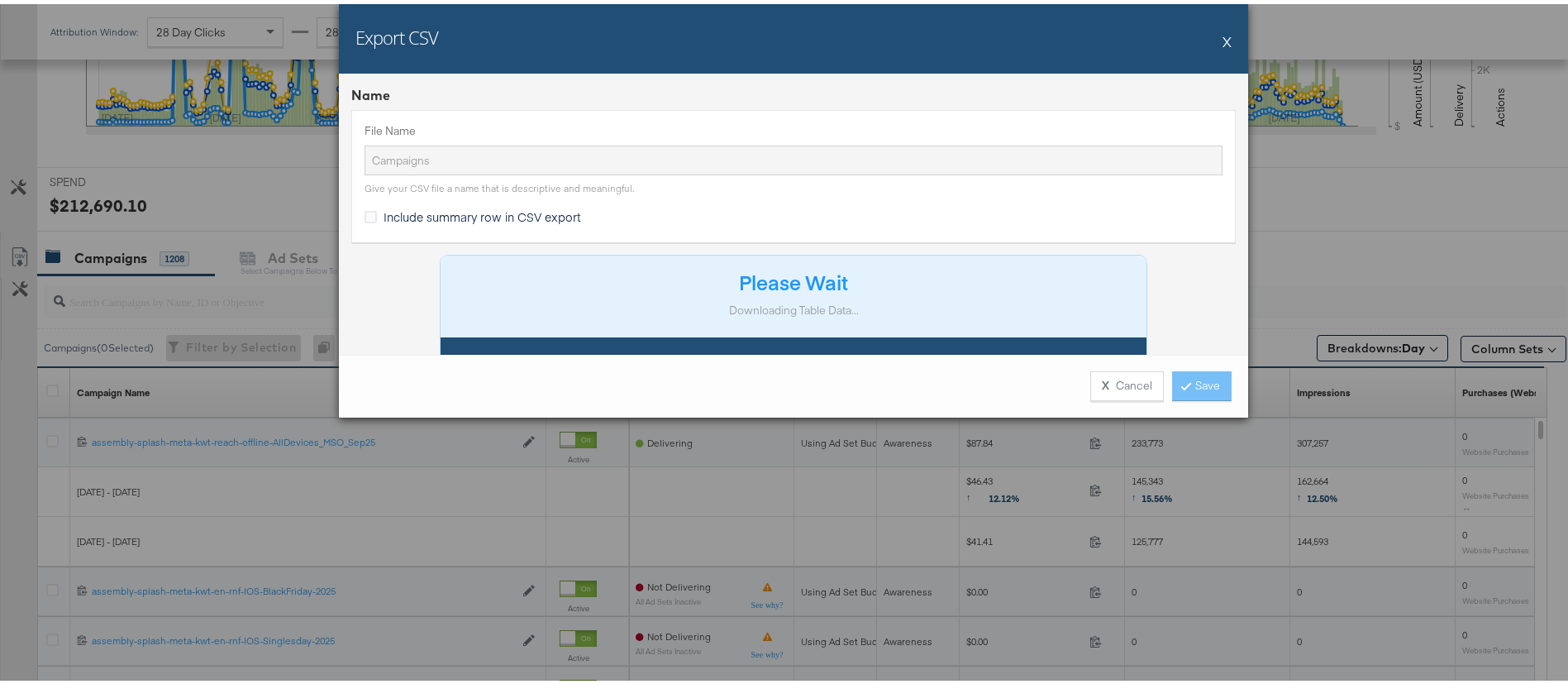
click at [1170, 271] on div "Name File Name Campaigns Give your CSV file a name that is descriptive and mean…" at bounding box center [793, 209] width 909 height 281
click at [1153, 233] on div "File Name Campaigns Give your CSV file a name that is descriptive and meaningfu…" at bounding box center [794, 171] width 885 height 132
